Goal: Use online tool/utility: Utilize a website feature to perform a specific function

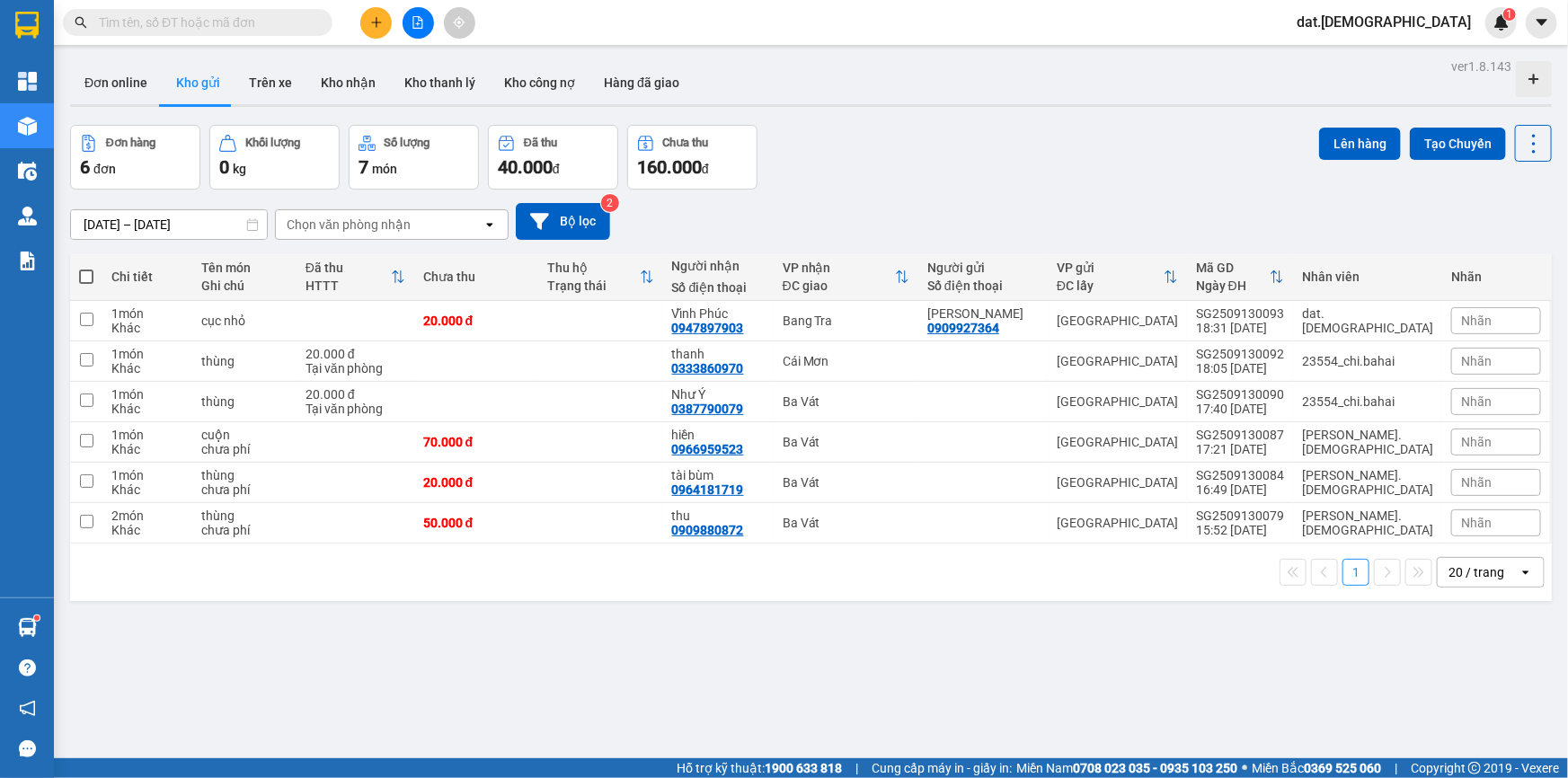
scroll to position [82, 0]
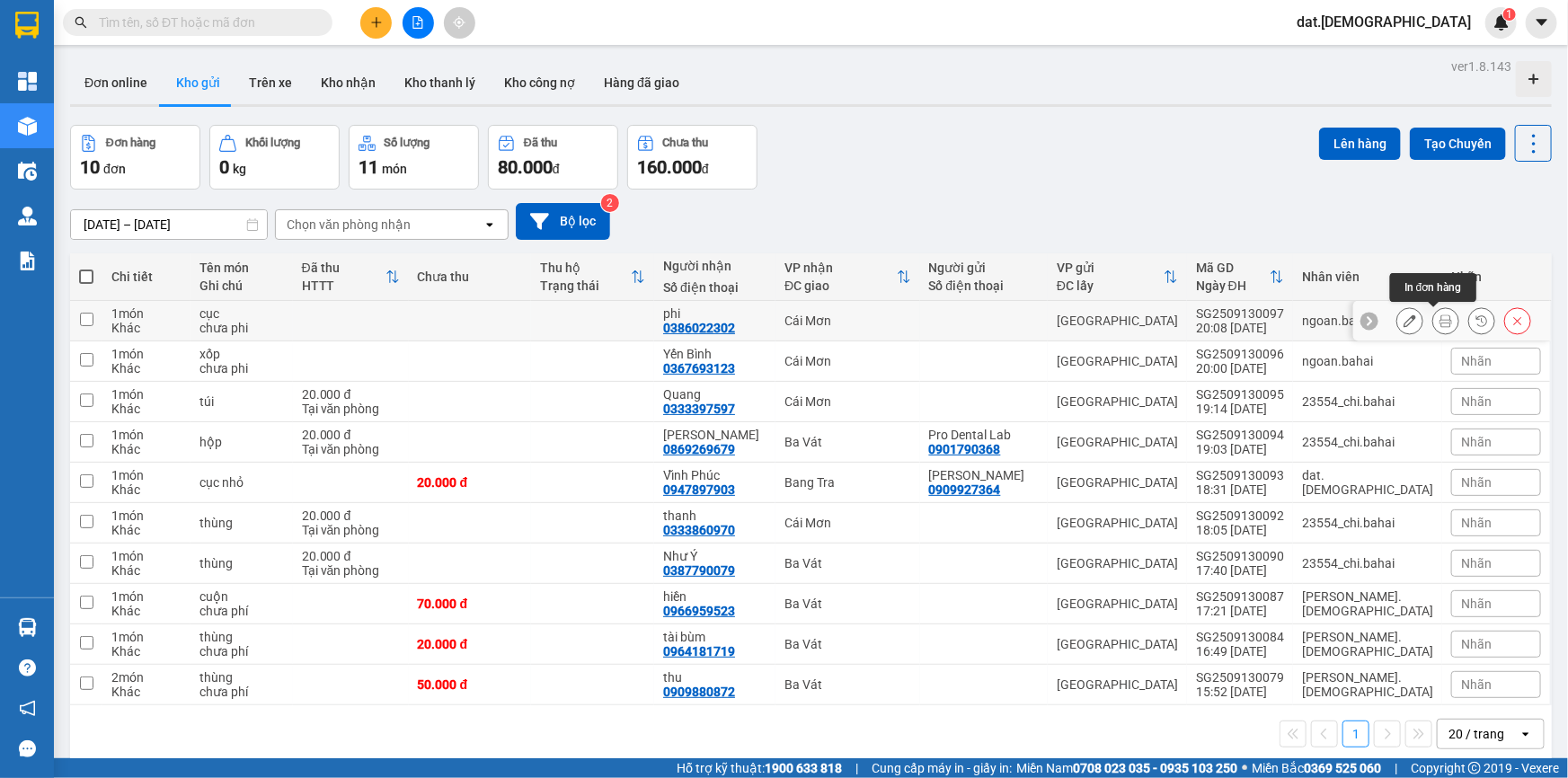
click at [1439, 322] on icon at bounding box center [1446, 321] width 13 height 13
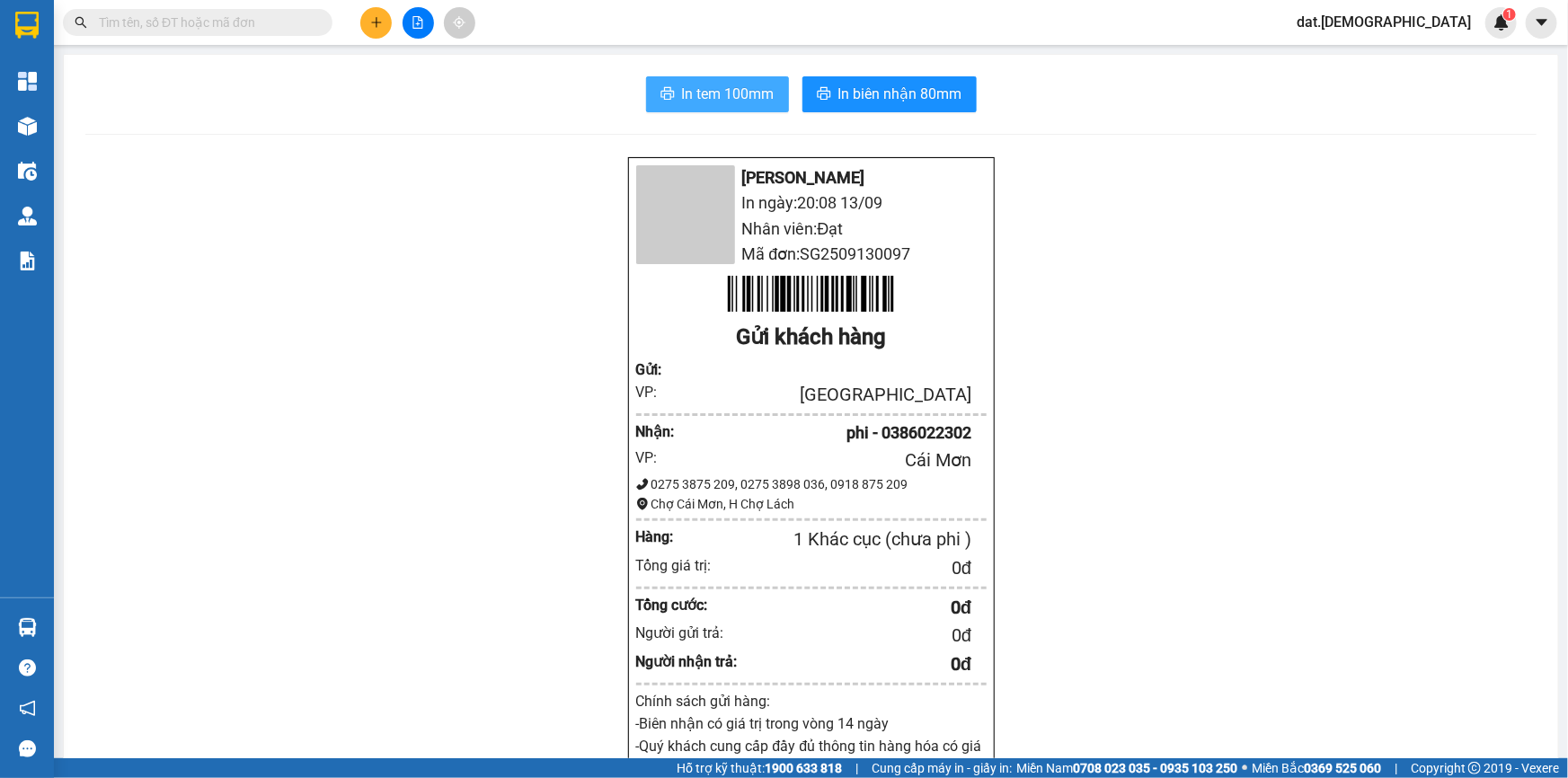
click at [714, 87] on span "In tem 100mm" at bounding box center [727, 94] width 93 height 22
click at [819, 97] on icon "printer" at bounding box center [824, 94] width 14 height 14
